Goal: Communication & Community: Answer question/provide support

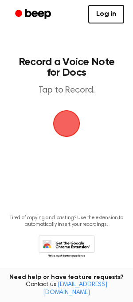
click at [78, 118] on span "button" at bounding box center [66, 123] width 27 height 27
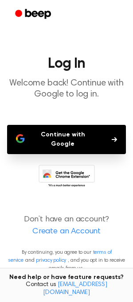
click at [71, 137] on button "Continue with Google" at bounding box center [66, 139] width 119 height 29
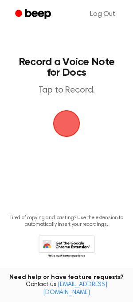
click at [61, 138] on span "button" at bounding box center [66, 123] width 33 height 33
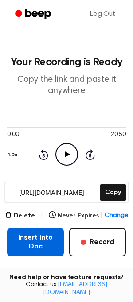
click at [24, 250] on button "Insert into Doc" at bounding box center [35, 242] width 57 height 28
click at [34, 239] on button "Insert into Doc" at bounding box center [35, 242] width 57 height 28
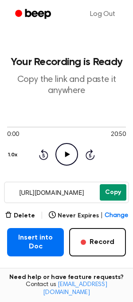
click at [117, 194] on button "Copy" at bounding box center [112, 192] width 27 height 16
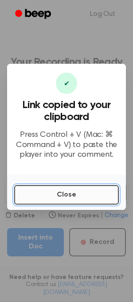
click at [77, 197] on button "Close" at bounding box center [66, 194] width 104 height 19
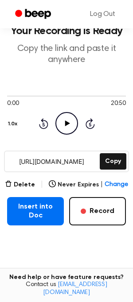
scroll to position [34, 0]
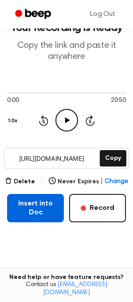
click at [38, 208] on button "Insert into Doc" at bounding box center [35, 208] width 57 height 28
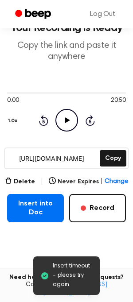
click at [67, 286] on span "Insert timeout - please try again" at bounding box center [73, 275] width 40 height 28
click at [46, 276] on icon at bounding box center [44, 275] width 7 height 7
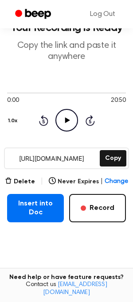
scroll to position [0, 0]
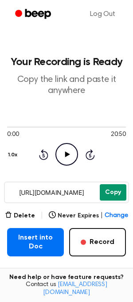
click at [107, 189] on button "Copy" at bounding box center [112, 192] width 27 height 16
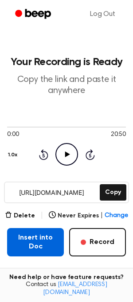
click at [27, 233] on button "Insert into Doc" at bounding box center [35, 242] width 57 height 28
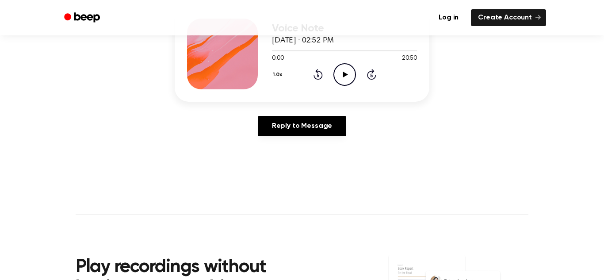
scroll to position [133, 0]
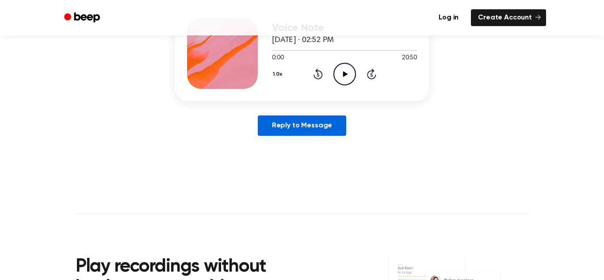
click at [312, 130] on link "Reply to Message" at bounding box center [302, 125] width 88 height 20
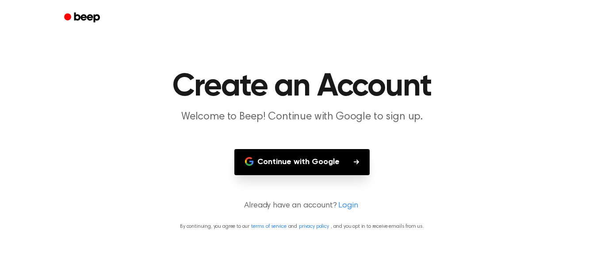
click at [352, 208] on link "Login" at bounding box center [347, 206] width 19 height 12
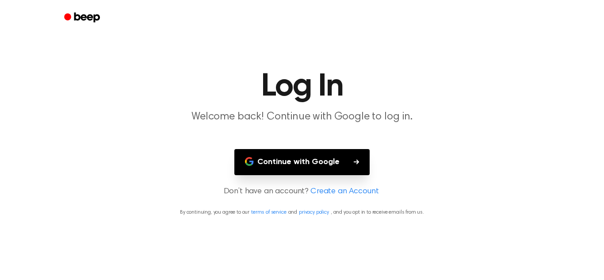
click at [321, 172] on button "Continue with Google" at bounding box center [301, 162] width 135 height 26
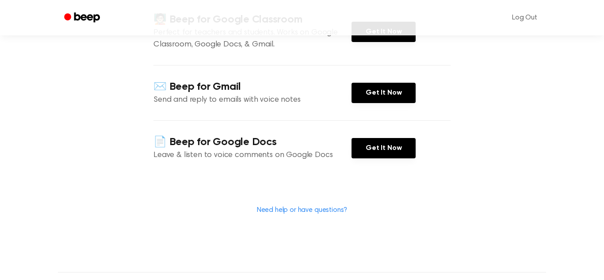
scroll to position [142, 0]
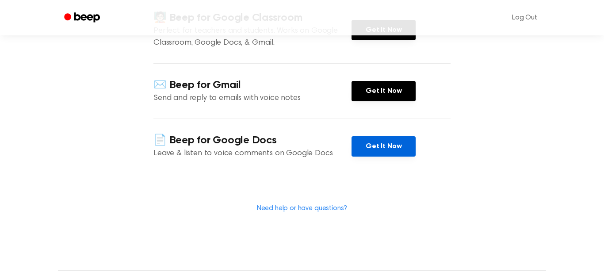
click at [385, 149] on link "Get It Now" at bounding box center [384, 146] width 64 height 20
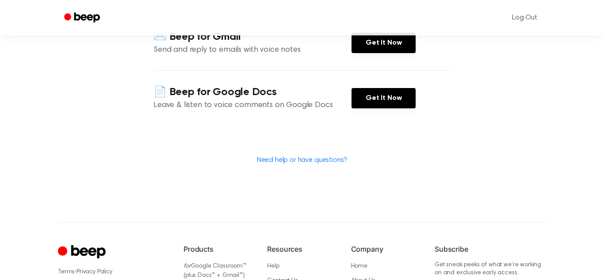
scroll to position [194, 0]
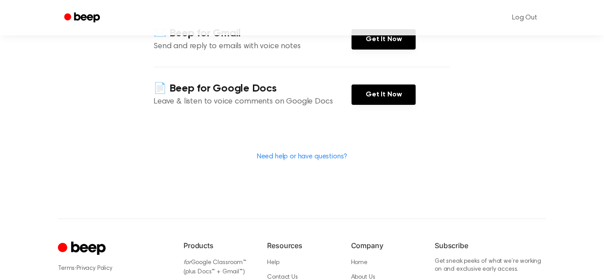
click at [278, 159] on link "Need help or have questions?" at bounding box center [302, 156] width 91 height 7
